Goal: Transaction & Acquisition: Purchase product/service

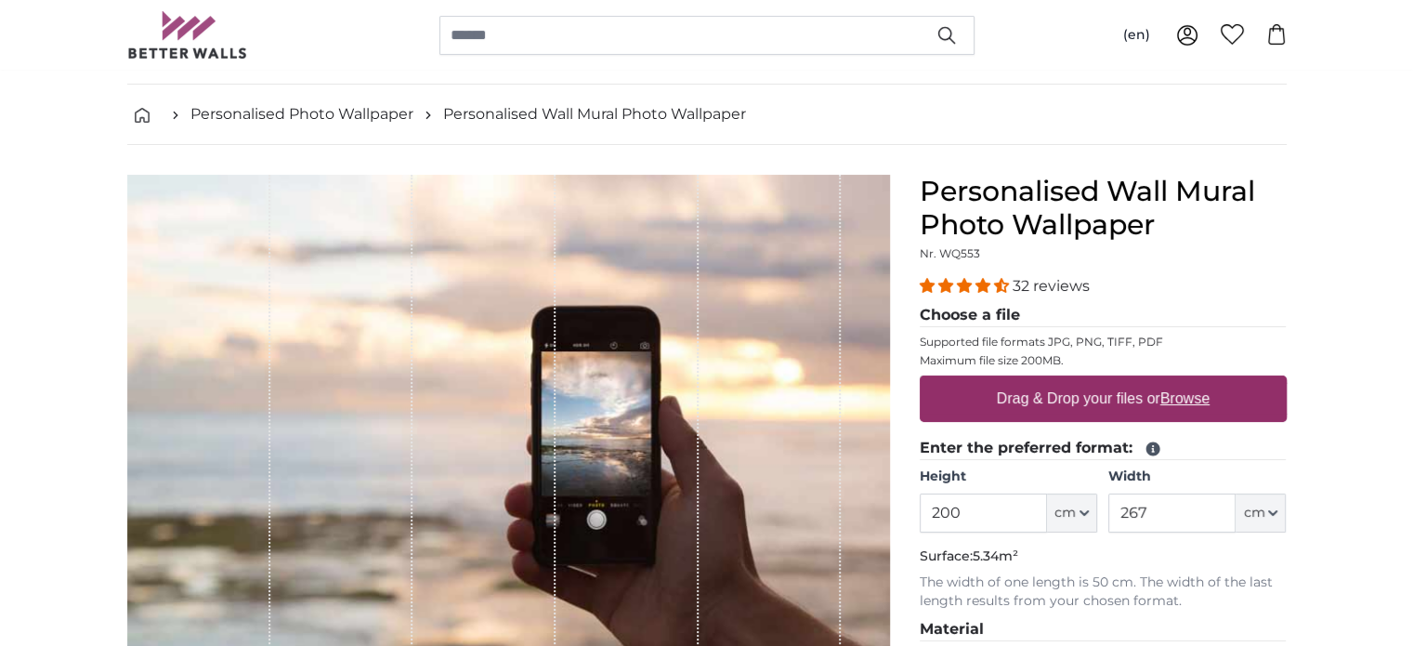
scroll to position [186, 0]
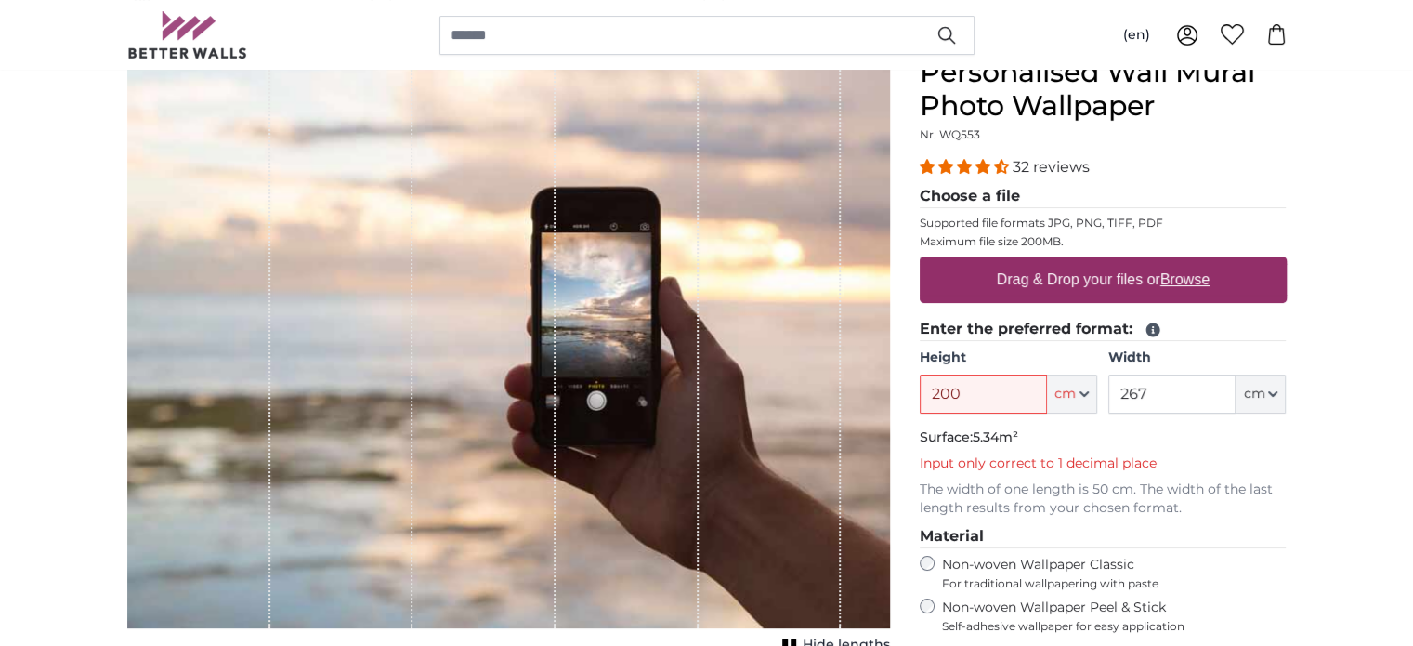
click at [981, 389] on input "200" at bounding box center [983, 393] width 127 height 39
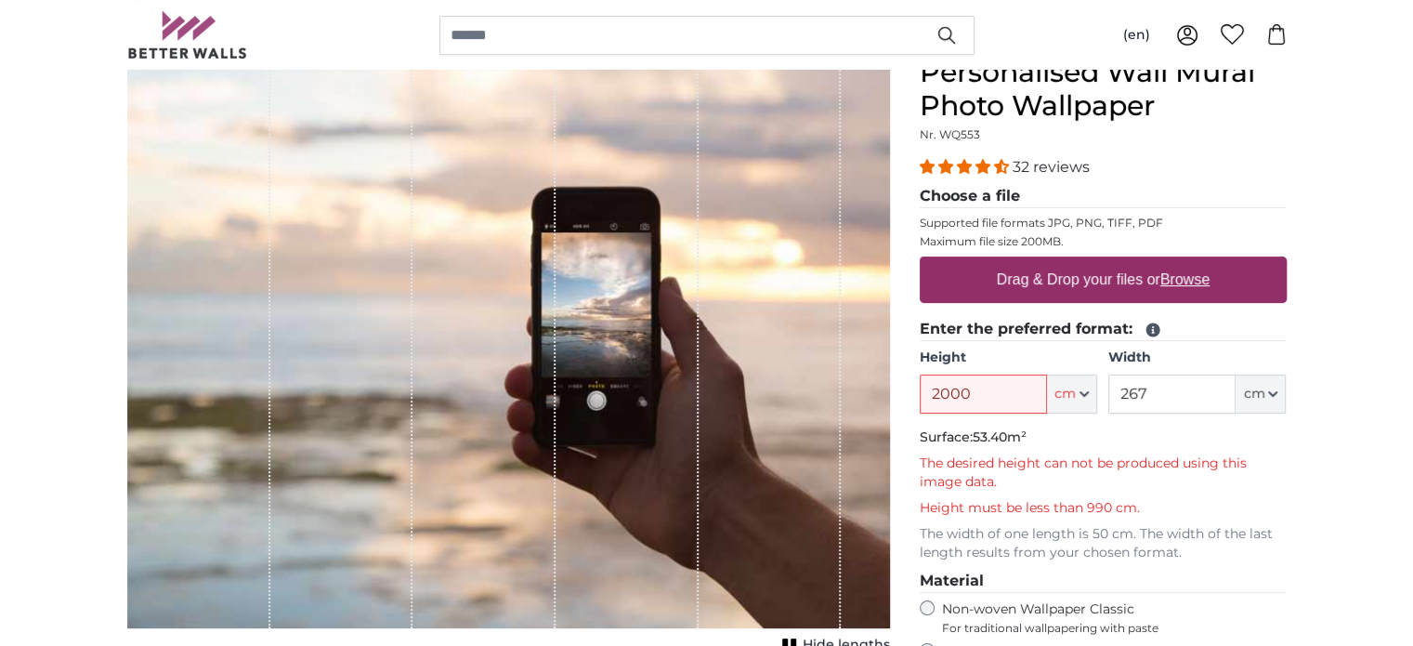
type input "200"
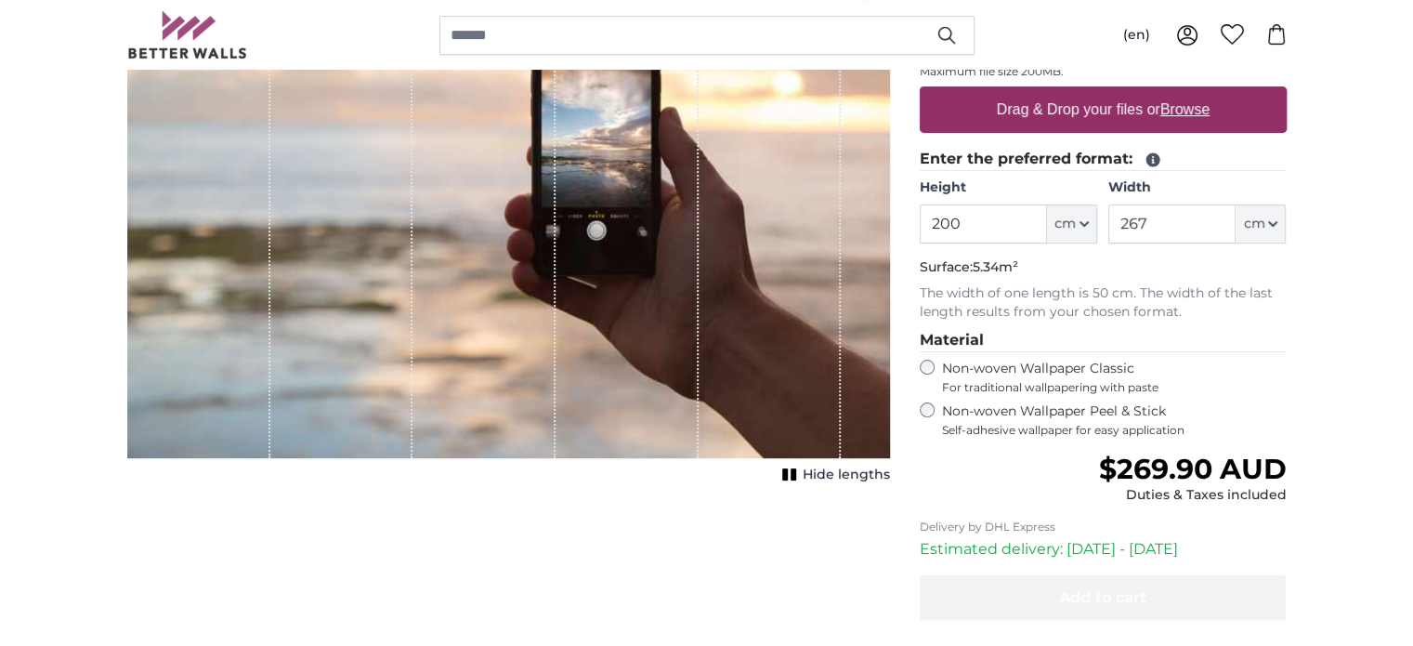
scroll to position [372, 0]
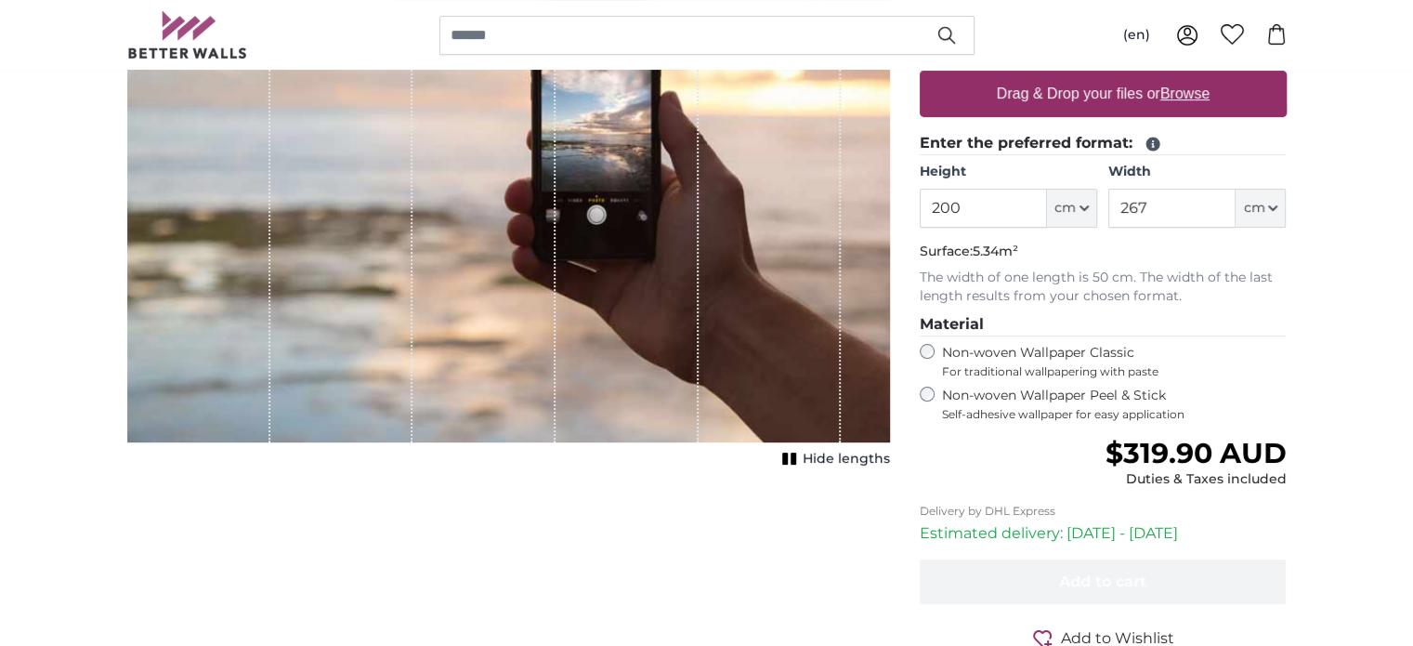
click at [944, 348] on label "Non-woven Wallpaper Classic For traditional wallpapering with paste" at bounding box center [1114, 361] width 345 height 35
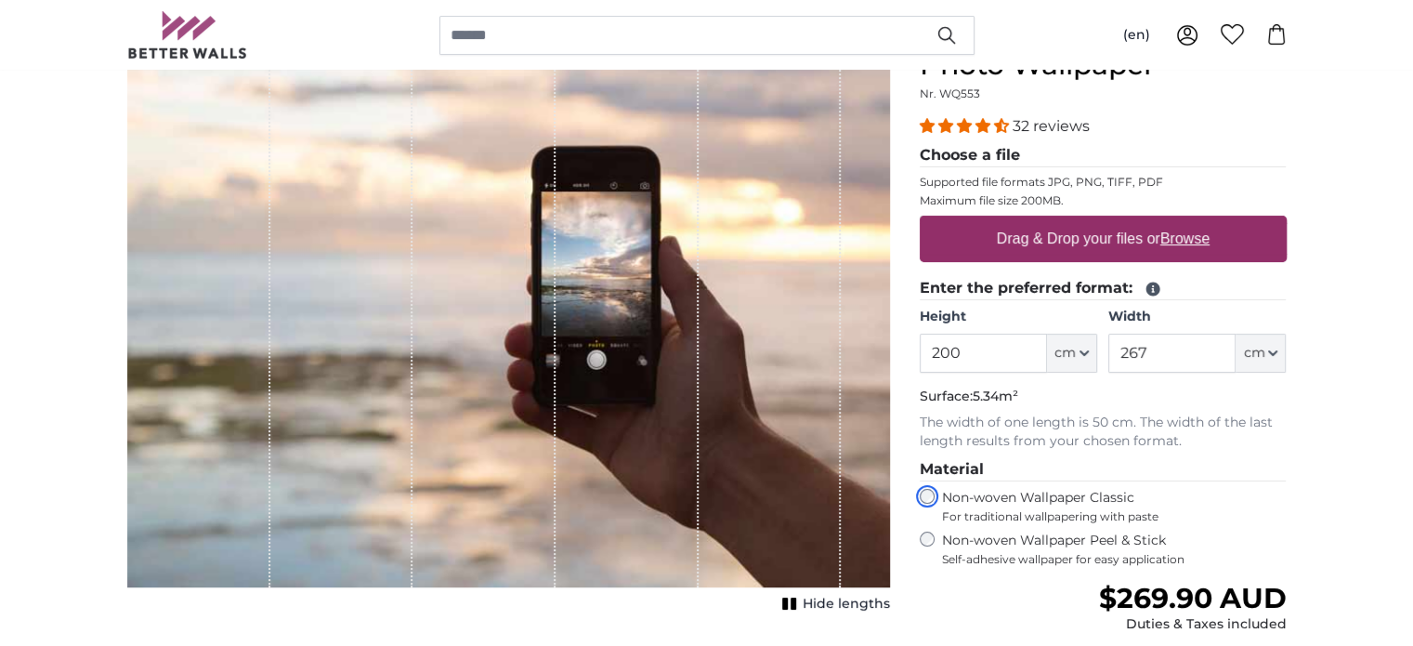
scroll to position [186, 0]
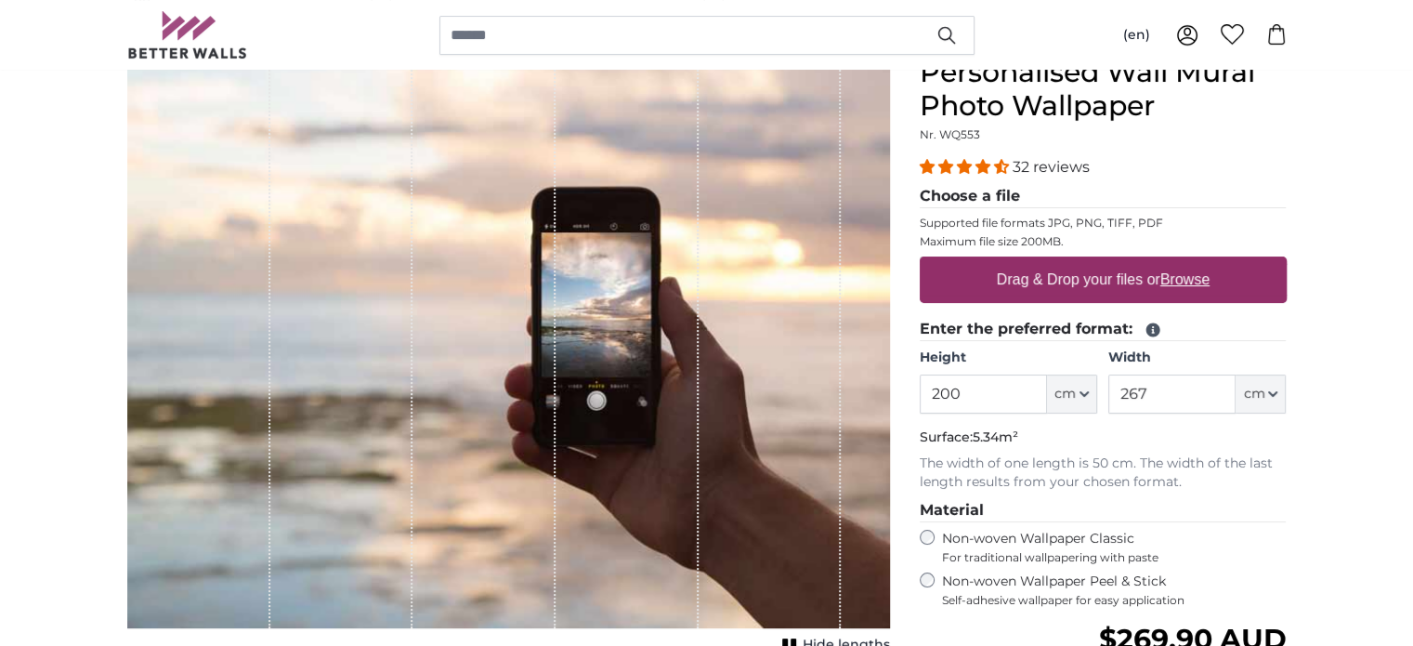
click at [1178, 281] on u "Browse" at bounding box center [1185, 279] width 49 height 16
click at [1178, 262] on input "Drag & Drop your files or Browse" at bounding box center [1103, 259] width 367 height 6
type input "**********"
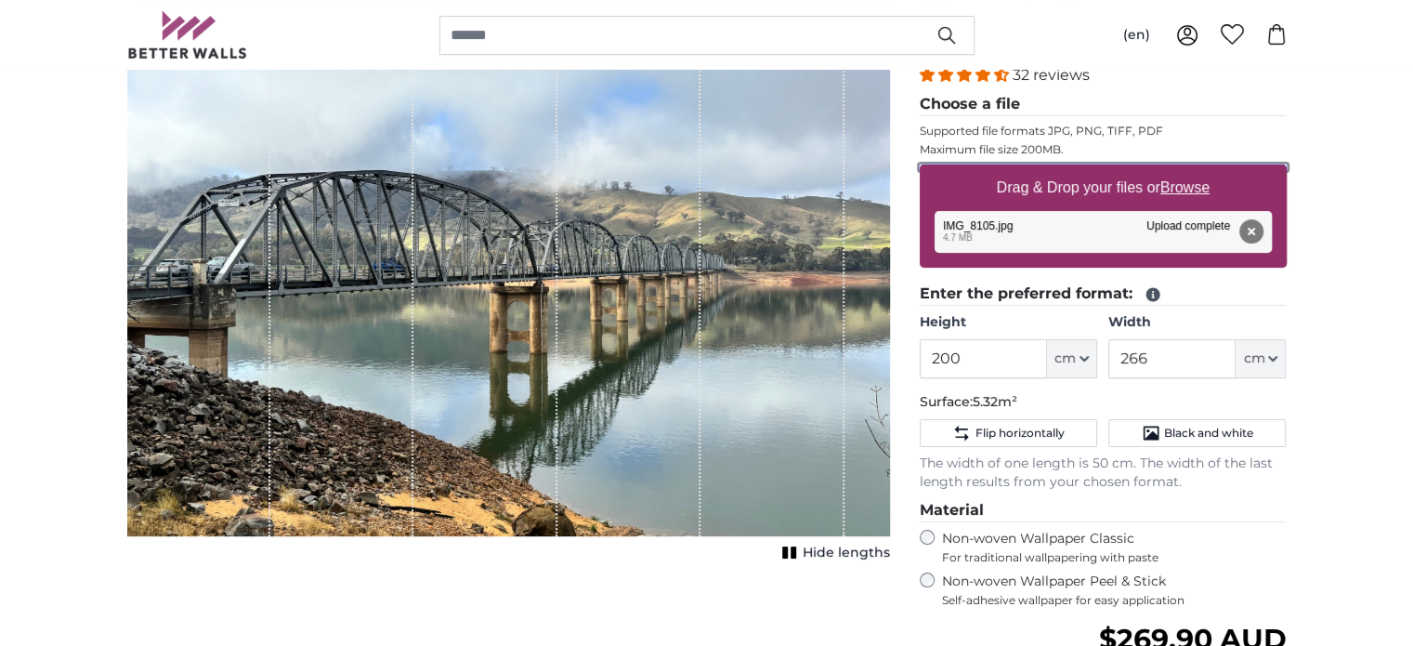
scroll to position [279, 0]
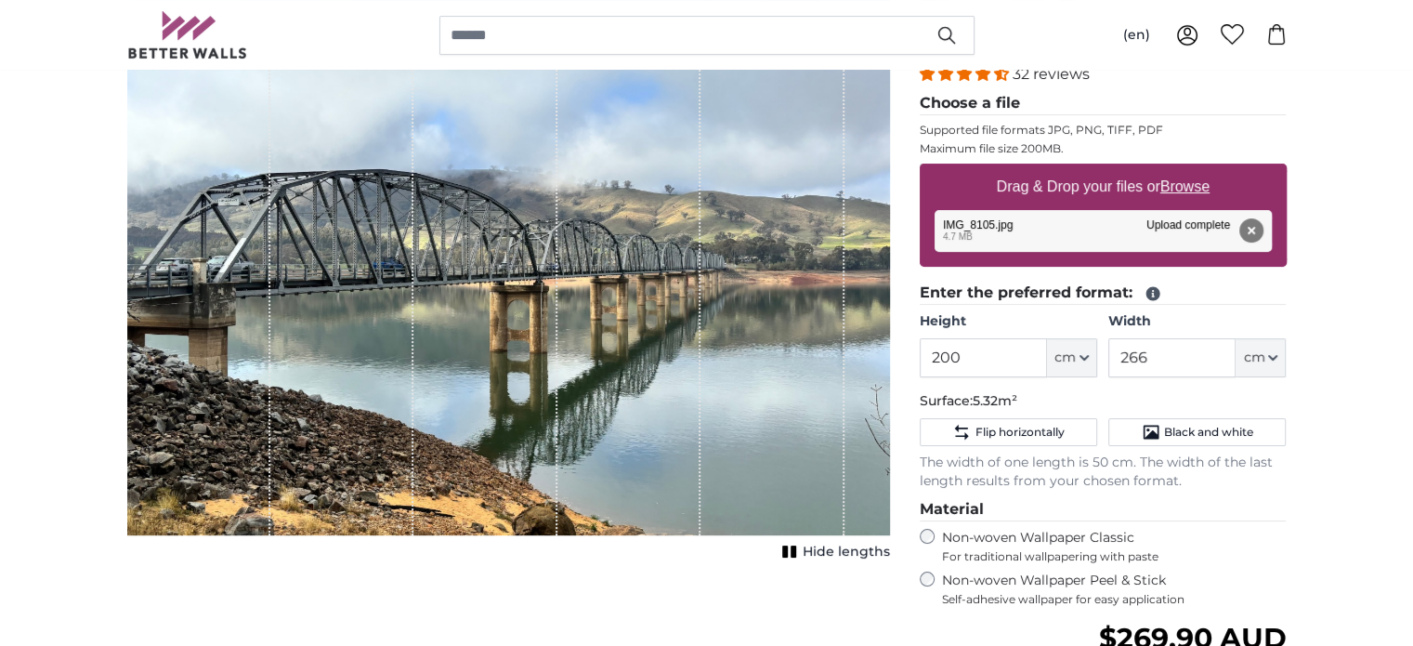
click at [785, 550] on rect "1 of 1" at bounding box center [785, 551] width 6 height 12
click at [785, 550] on icon "1 of 1" at bounding box center [783, 552] width 19 height 14
click at [1163, 349] on input "266" at bounding box center [1172, 357] width 127 height 39
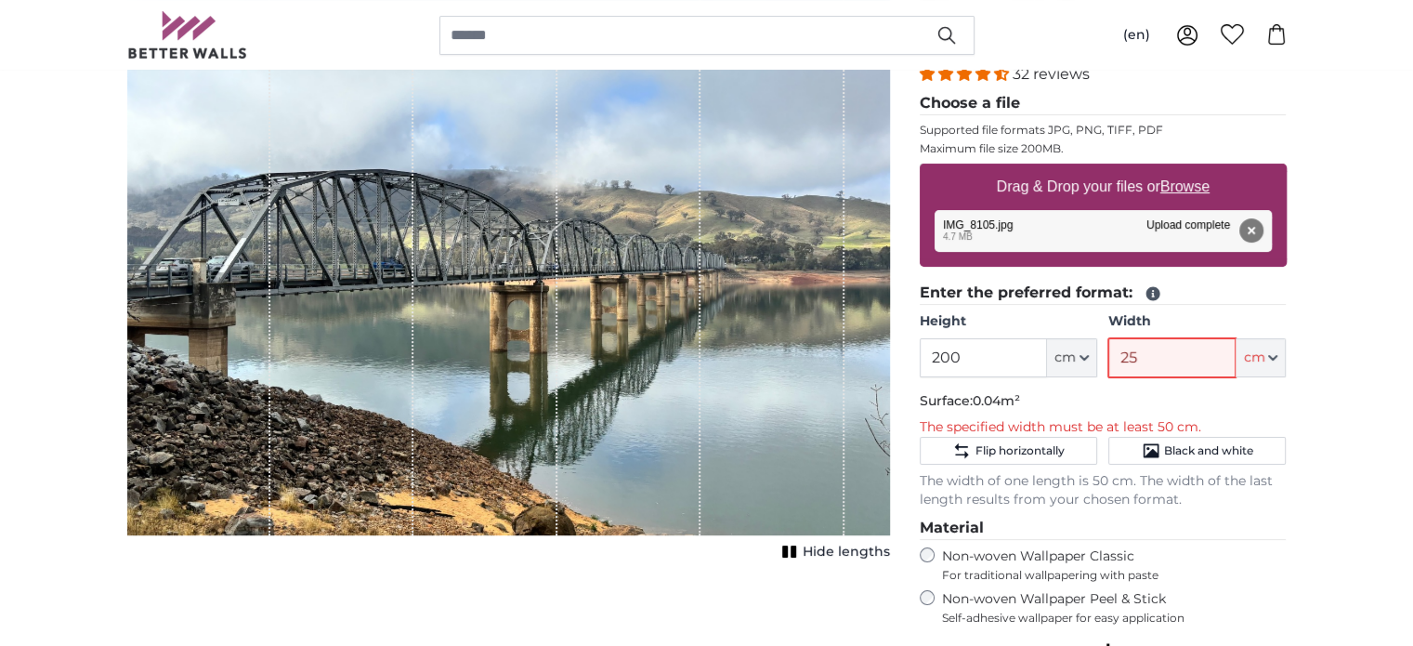
type input "250"
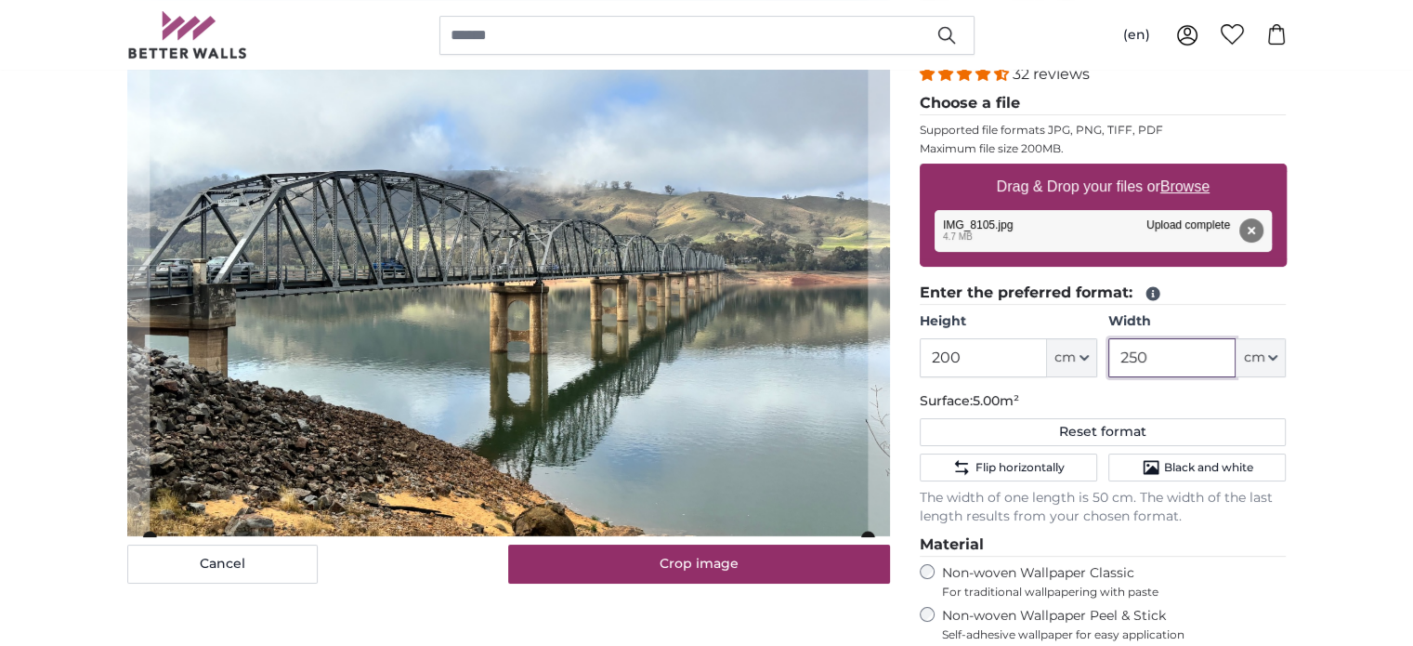
click at [0, 0] on slot at bounding box center [0, 0] width 0 height 0
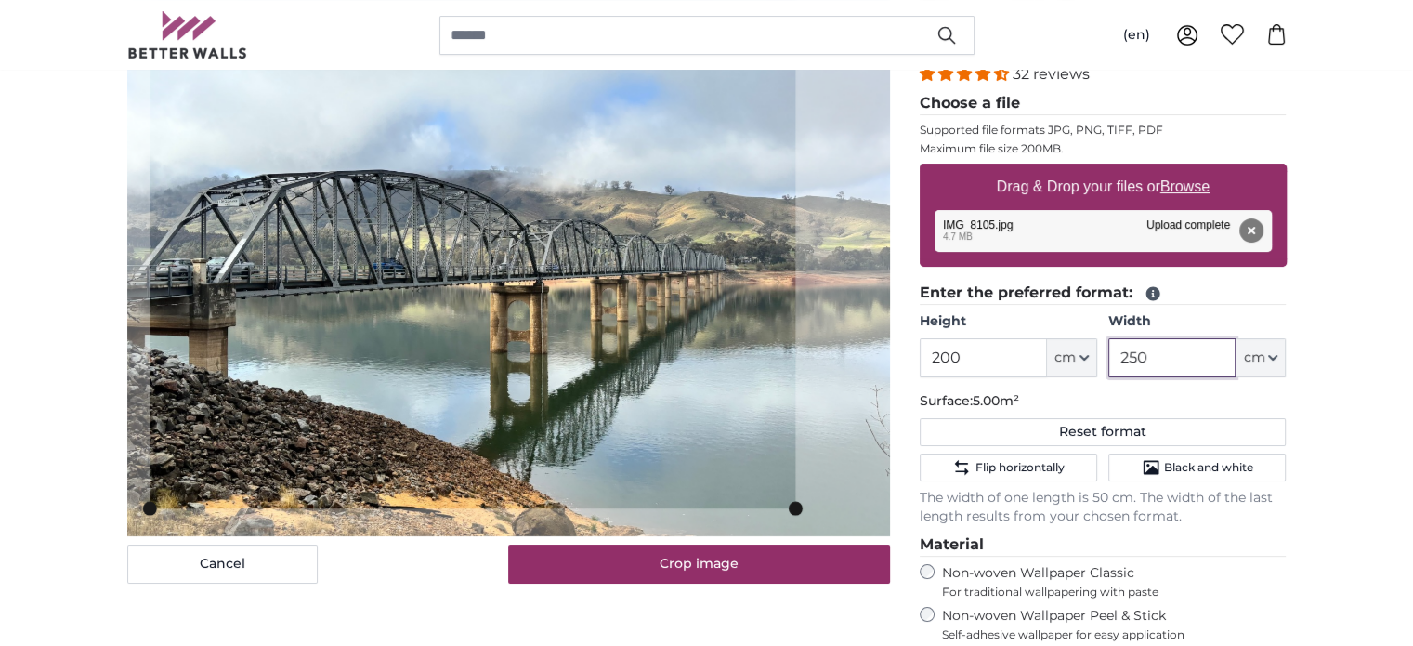
click at [0, 0] on slot at bounding box center [0, 0] width 0 height 0
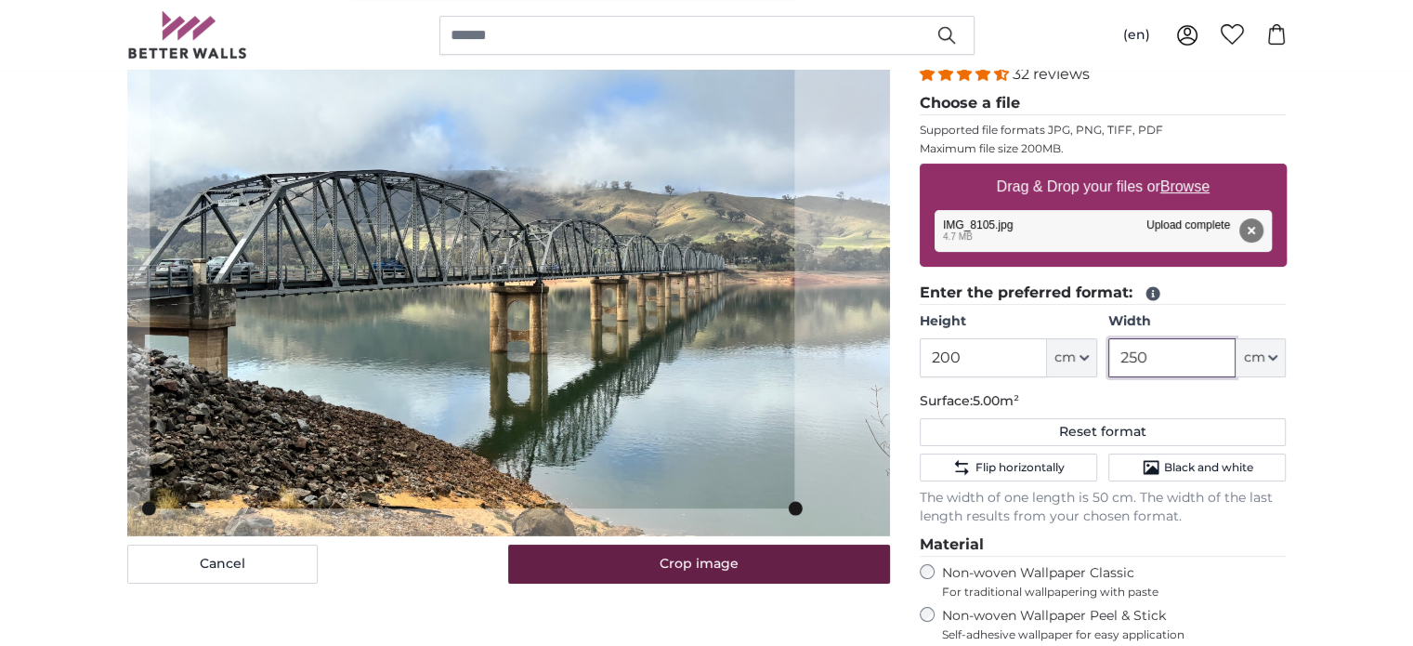
type input "250"
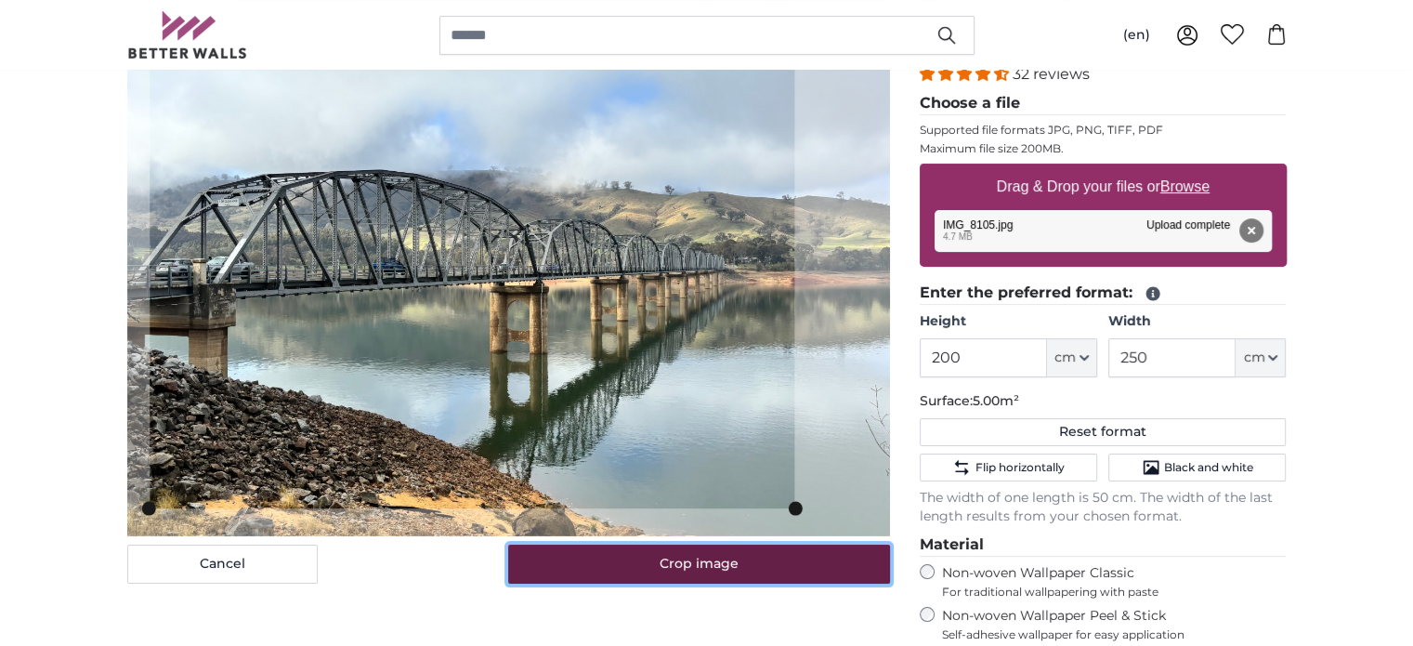
click at [732, 561] on button "Crop image" at bounding box center [699, 564] width 382 height 39
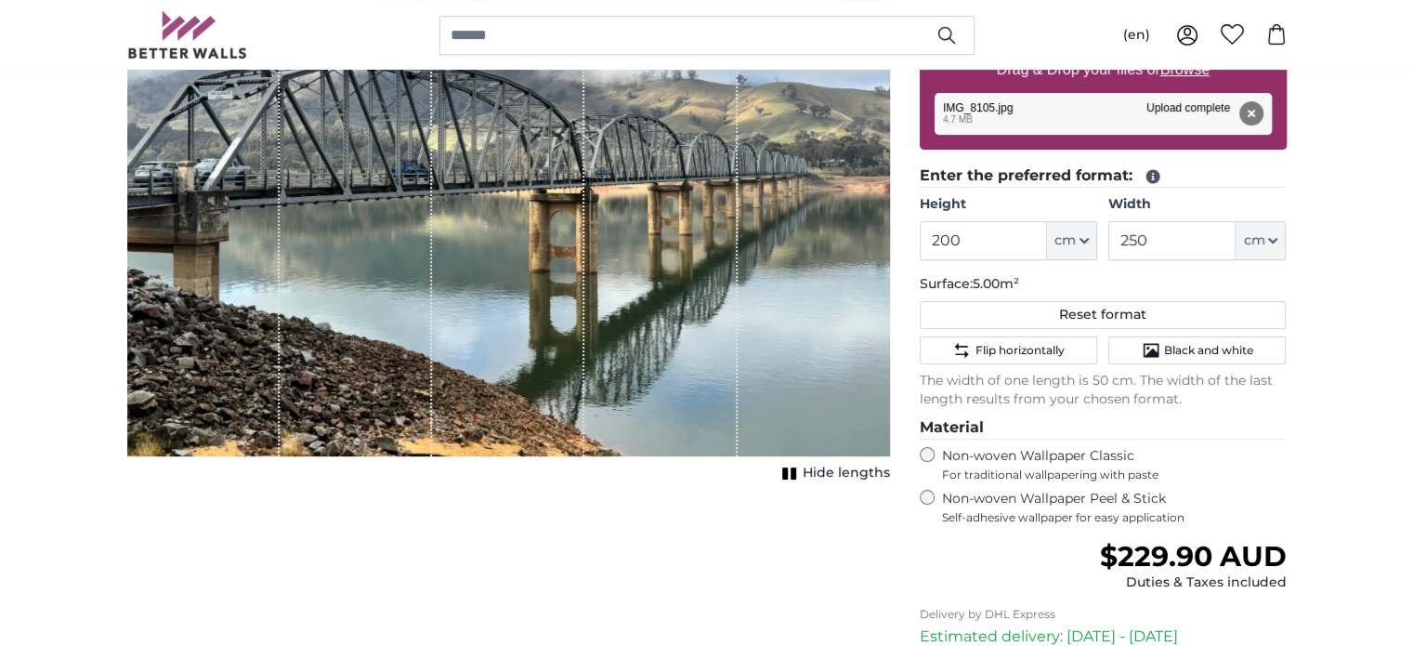
scroll to position [650, 0]
